Goal: Find specific page/section

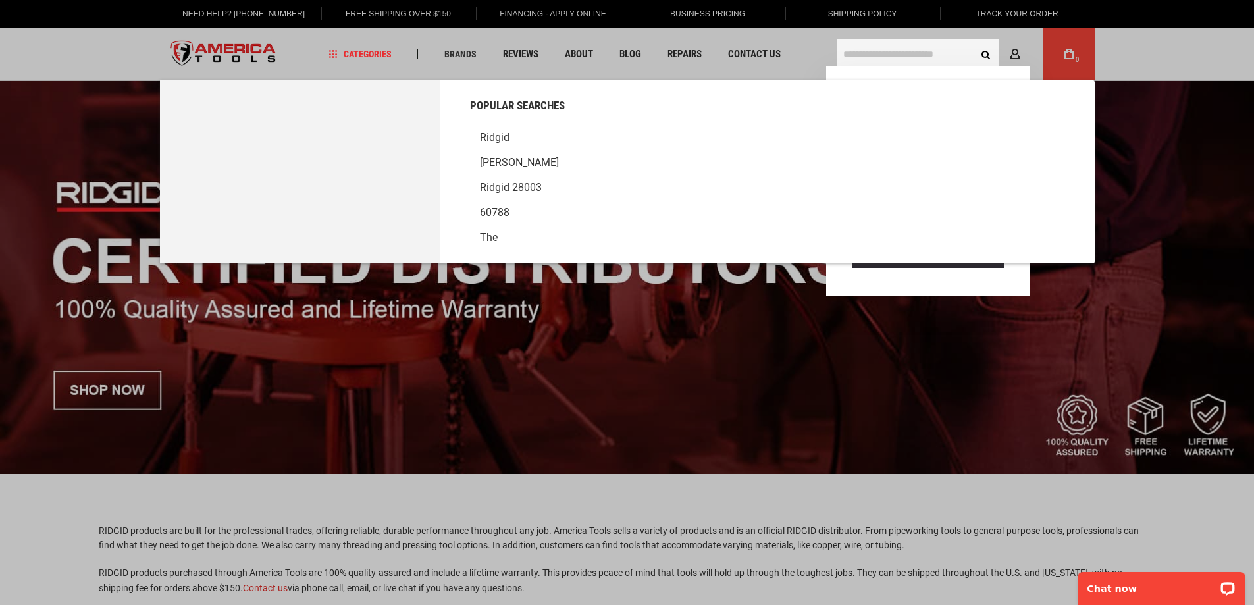
click at [902, 51] on input "text" at bounding box center [917, 53] width 161 height 29
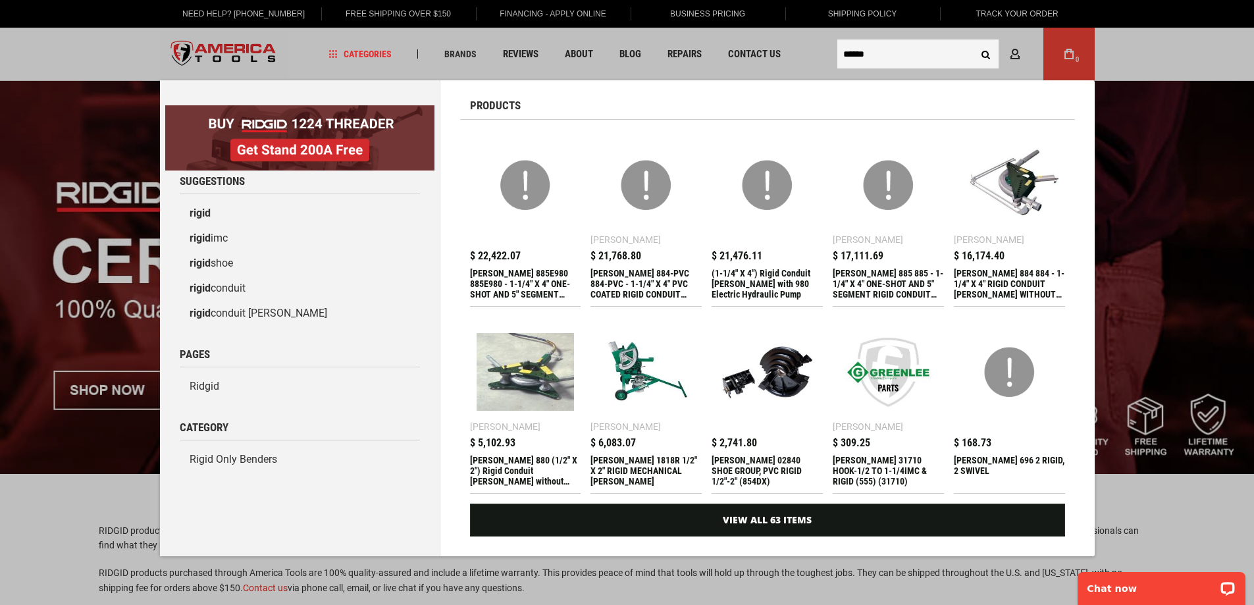
paste input "**********"
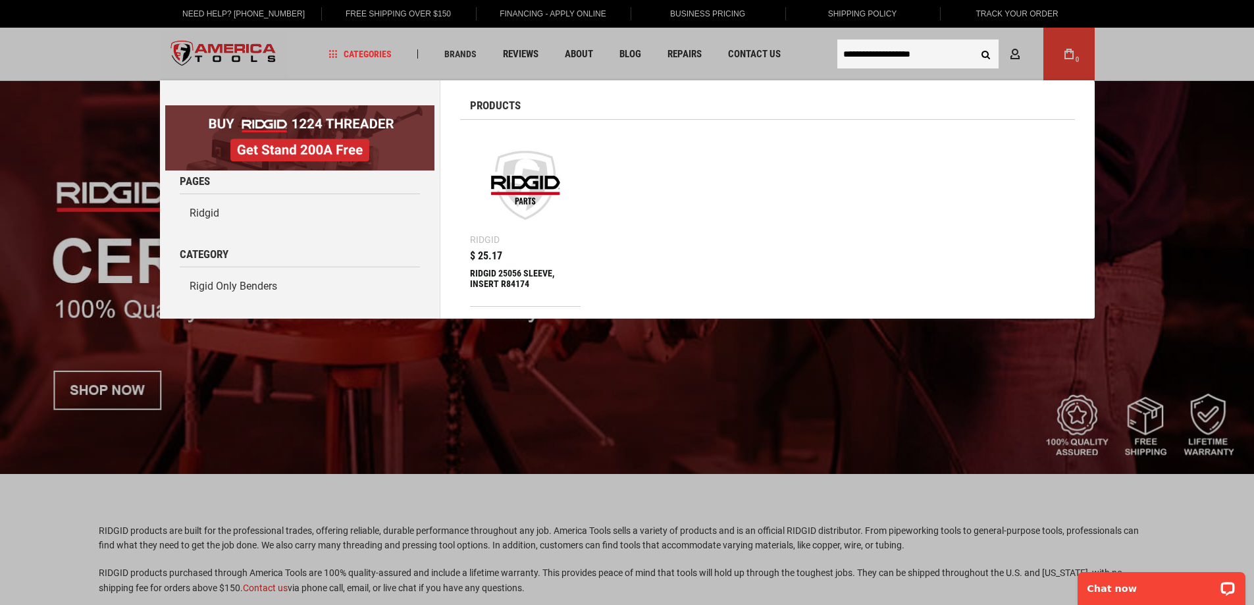
type input "**********"
click at [985, 53] on button "Search" at bounding box center [986, 53] width 25 height 25
